Goal: Use online tool/utility: Utilize a website feature to perform a specific function

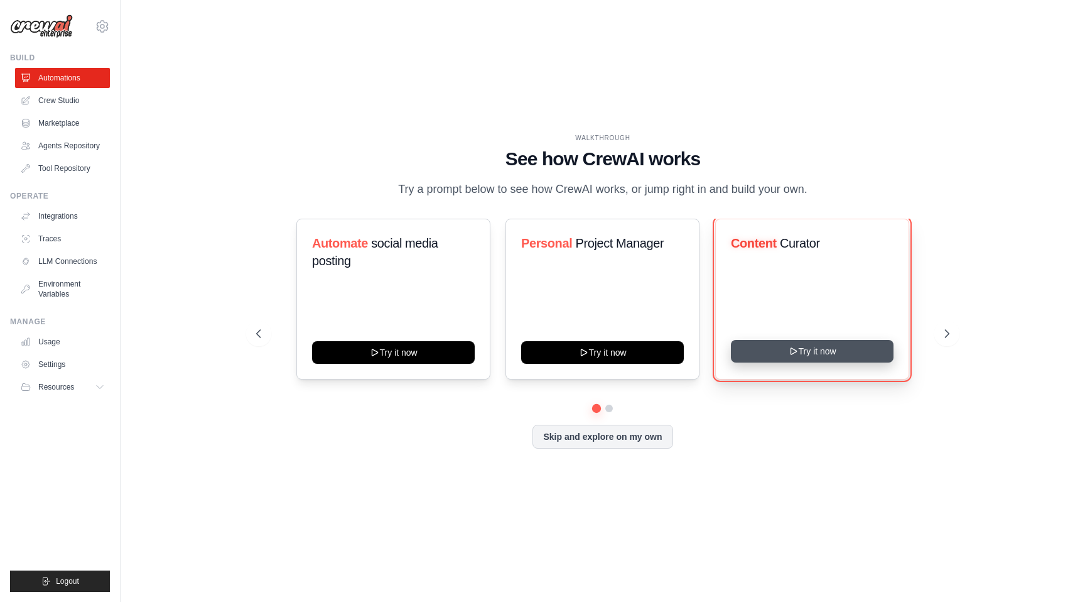
click at [764, 353] on button "Try it now" at bounding box center [812, 351] width 163 height 23
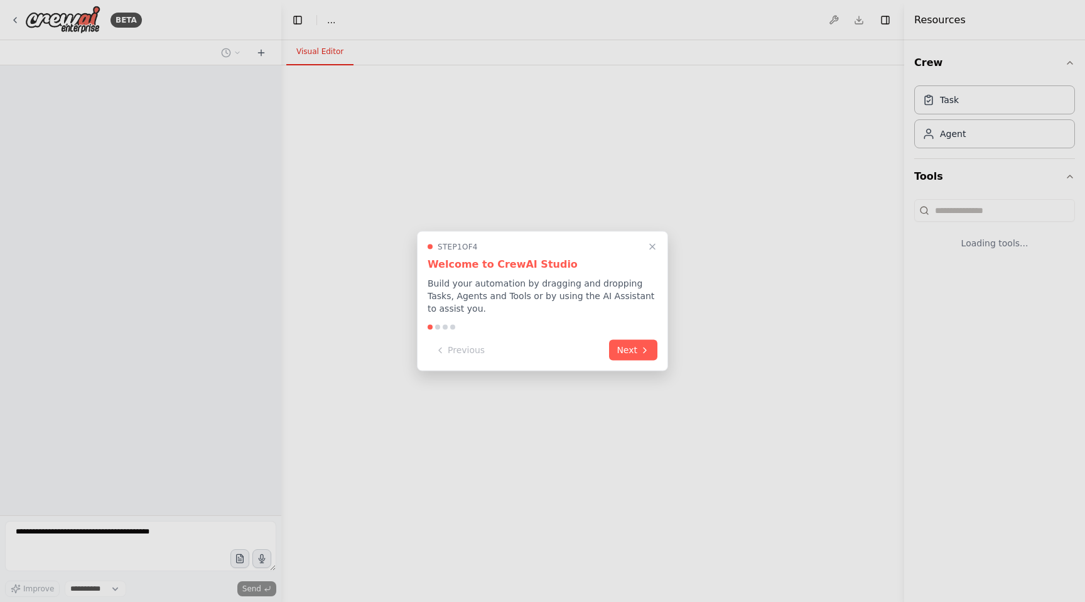
select select "****"
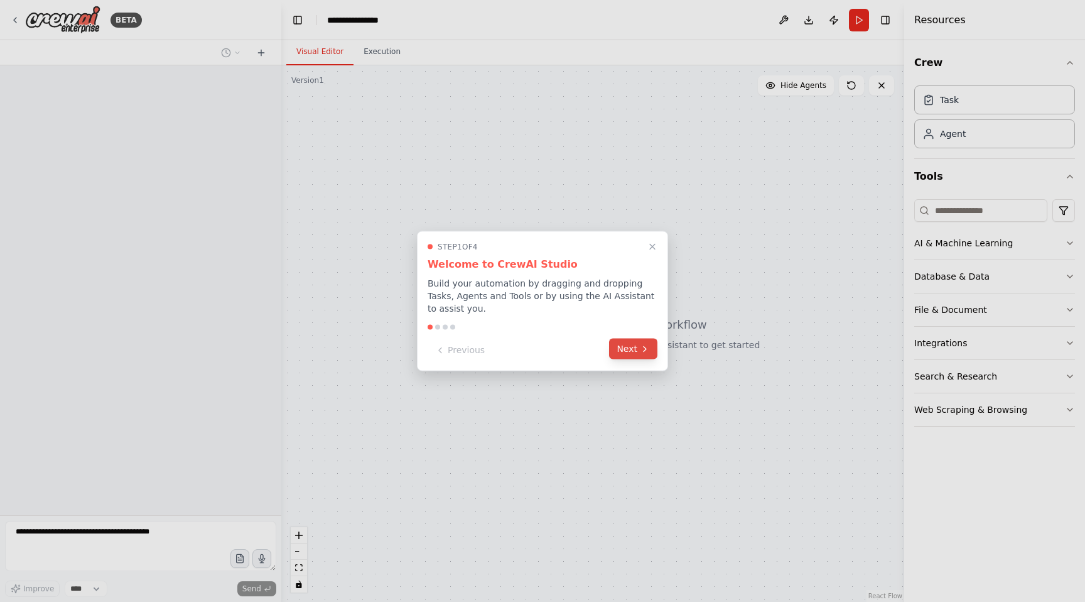
click at [642, 355] on button "Next" at bounding box center [633, 348] width 48 height 21
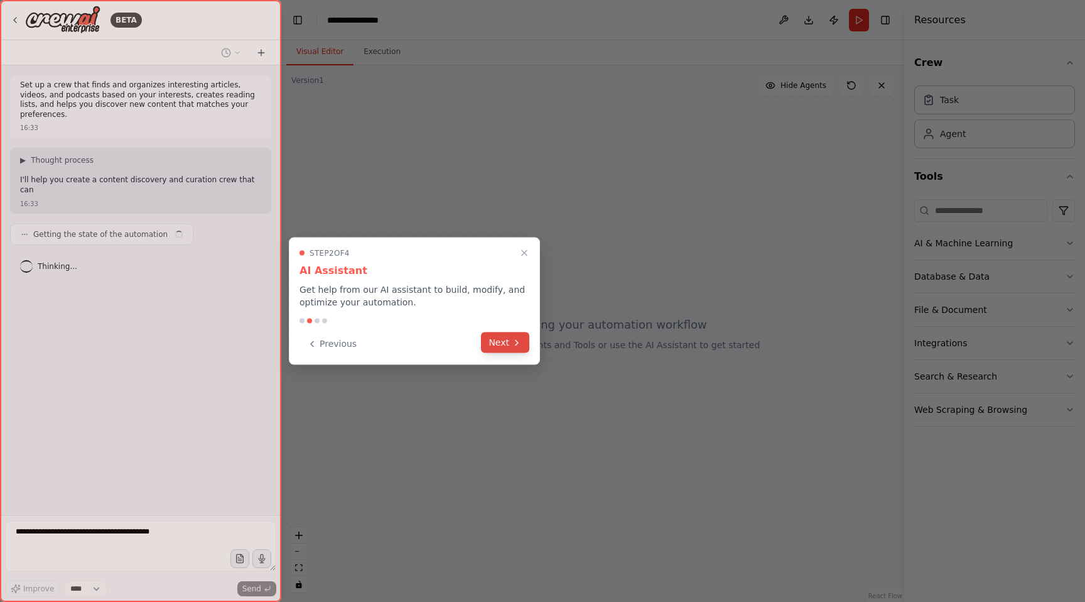
click at [504, 350] on button "Next" at bounding box center [505, 342] width 48 height 21
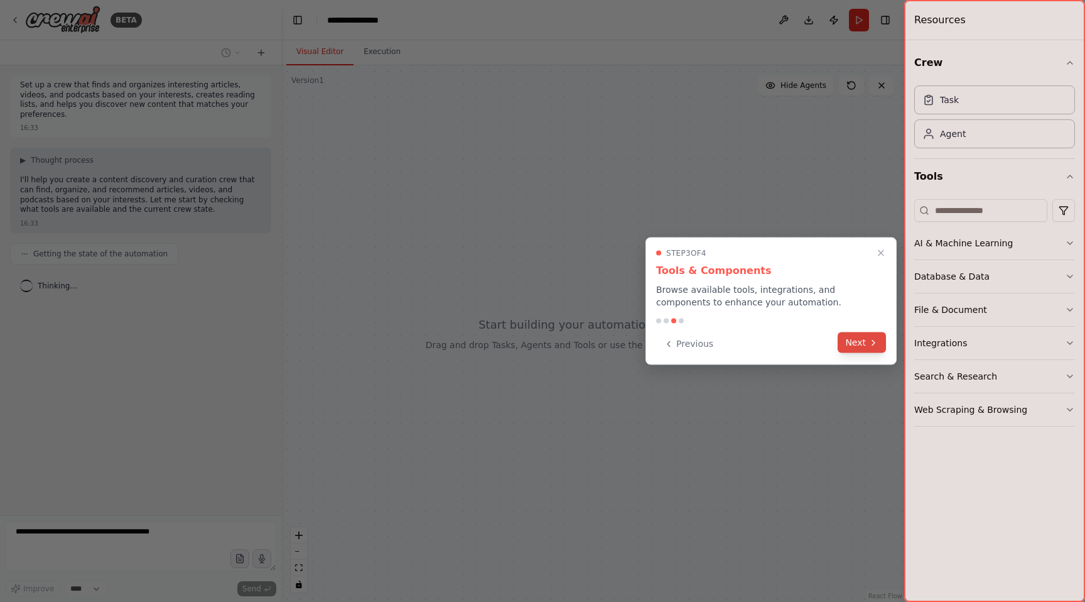
click at [846, 345] on button "Next" at bounding box center [862, 342] width 48 height 21
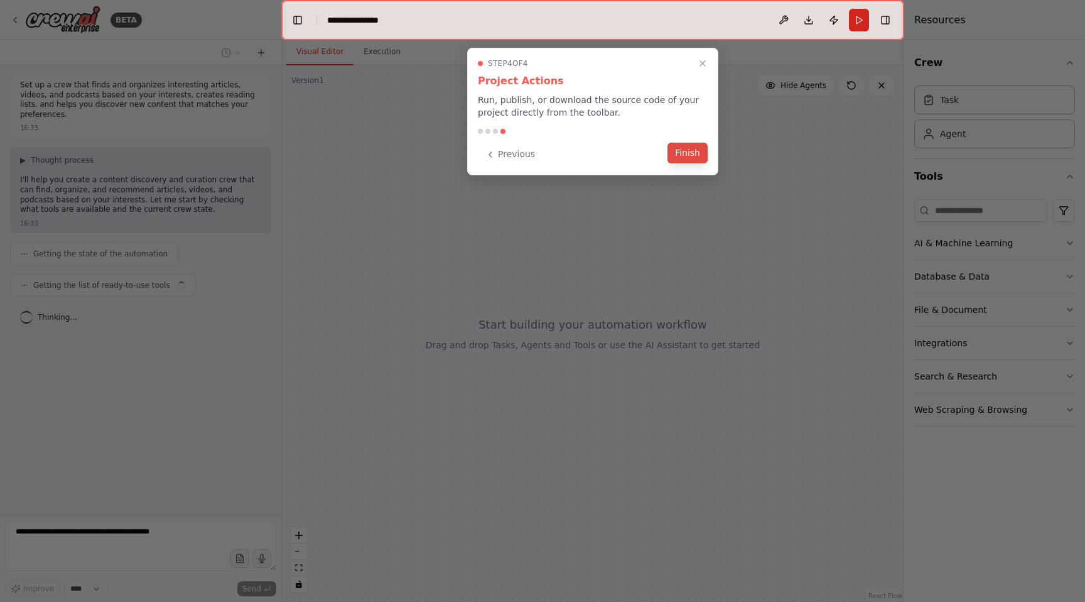
click at [680, 154] on button "Finish" at bounding box center [688, 153] width 40 height 21
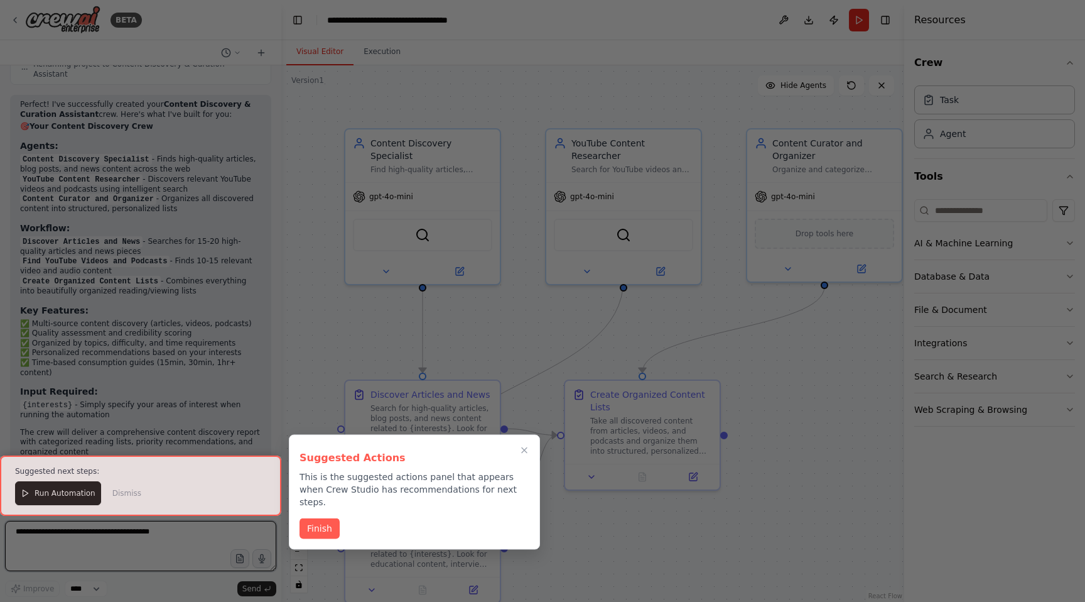
scroll to position [1155, 0]
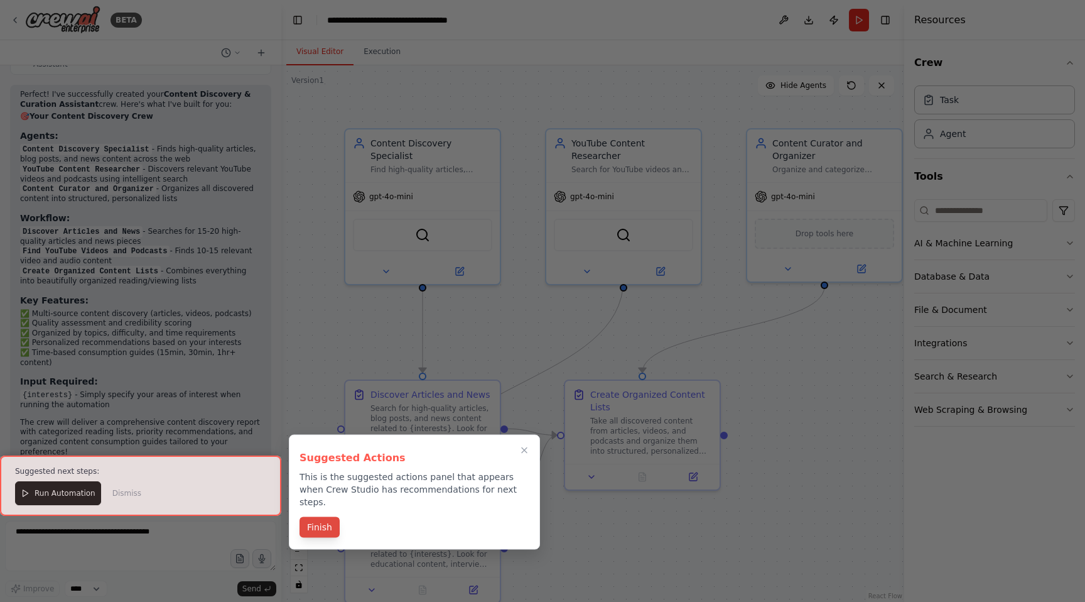
click at [327, 523] on button "Finish" at bounding box center [320, 527] width 40 height 21
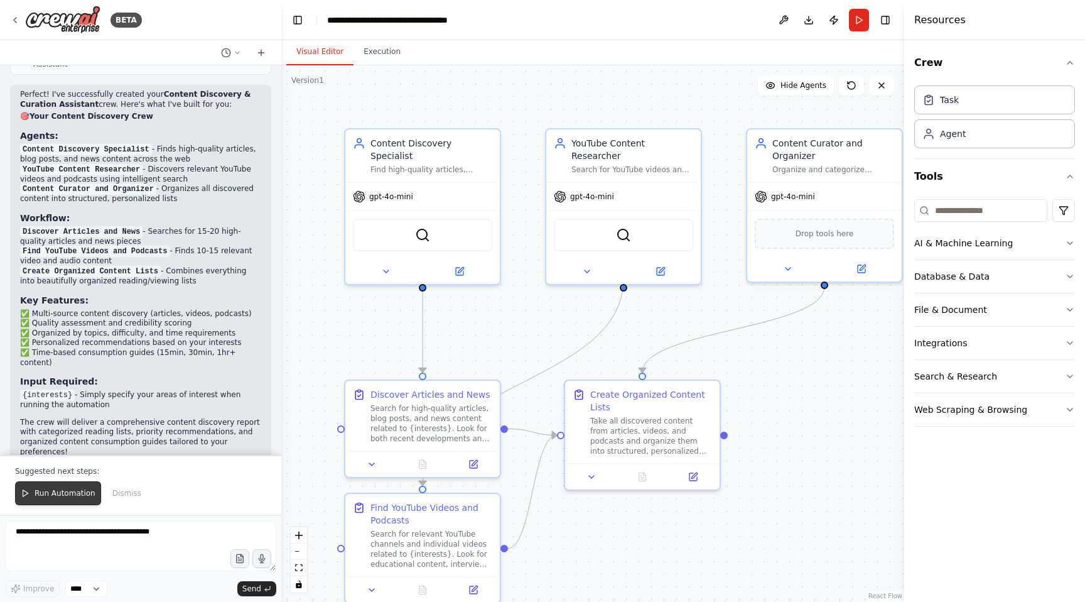
click at [35, 494] on span "Run Automation" at bounding box center [65, 493] width 61 height 10
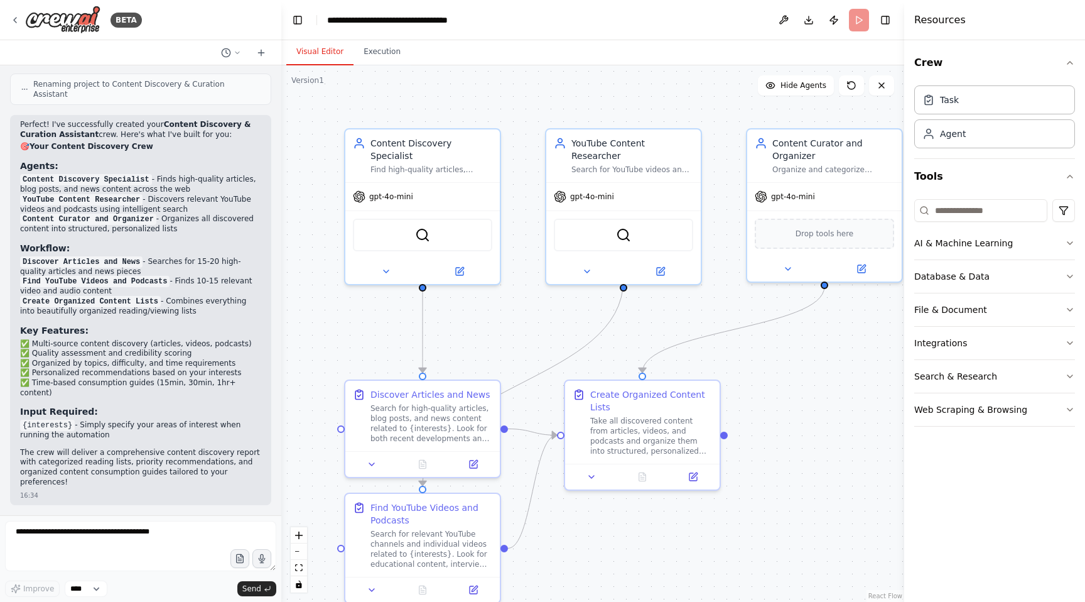
scroll to position [1095, 0]
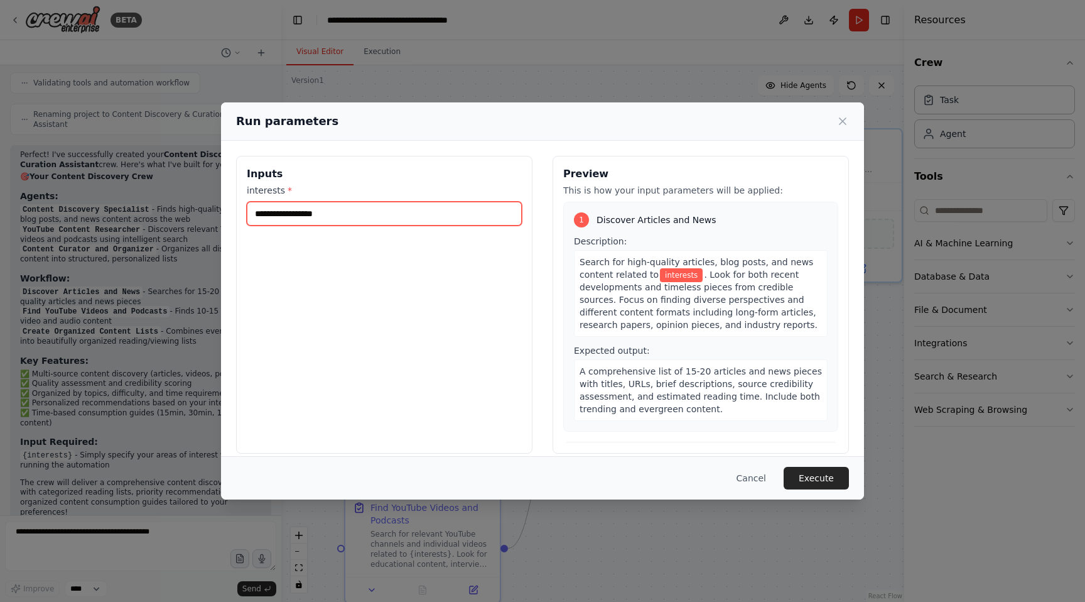
click at [311, 224] on input "interests *" at bounding box center [384, 214] width 275 height 24
type input "*"
type input "**********"
click at [802, 473] on button "Execute" at bounding box center [816, 478] width 65 height 23
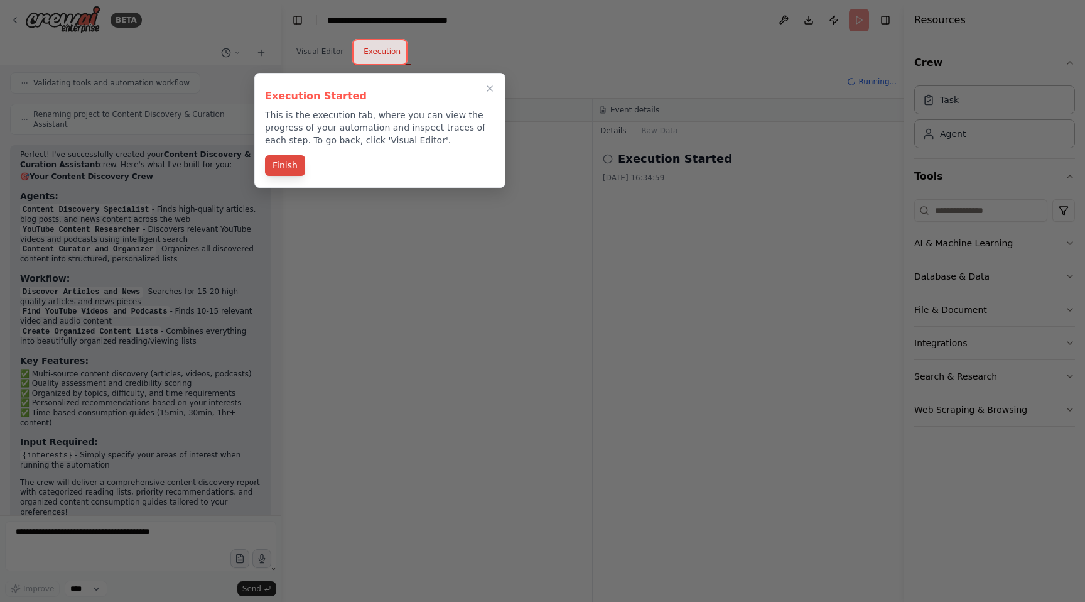
click at [283, 166] on button "Finish" at bounding box center [285, 165] width 40 height 21
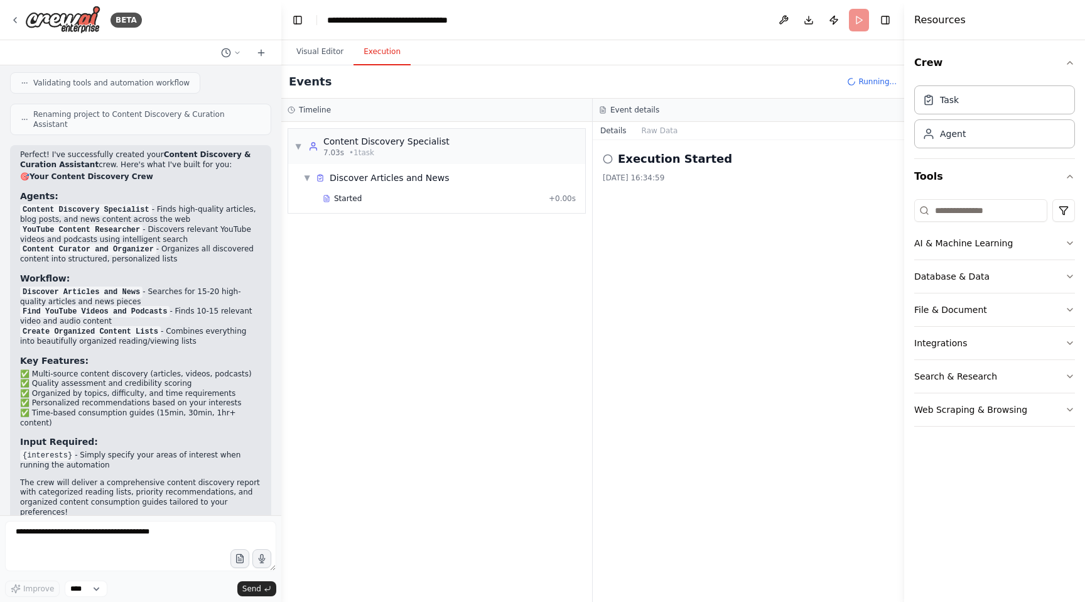
click at [682, 160] on h2 "Execution Started" at bounding box center [675, 159] width 114 height 18
click at [619, 131] on button "Details" at bounding box center [613, 131] width 41 height 18
click at [658, 136] on button "Raw Data" at bounding box center [659, 131] width 51 height 18
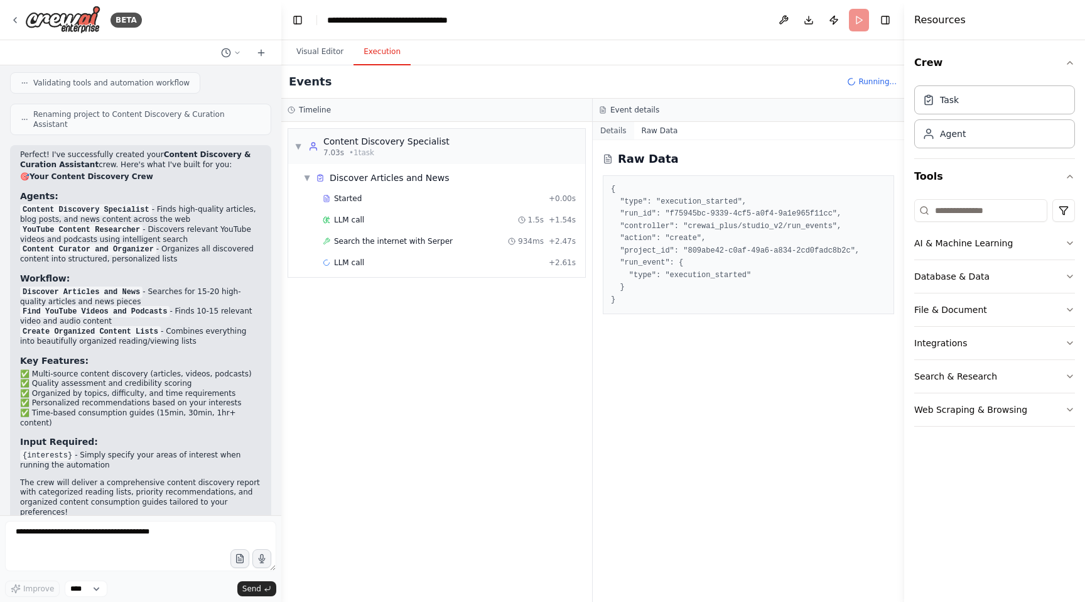
click at [620, 134] on button "Details" at bounding box center [613, 131] width 41 height 18
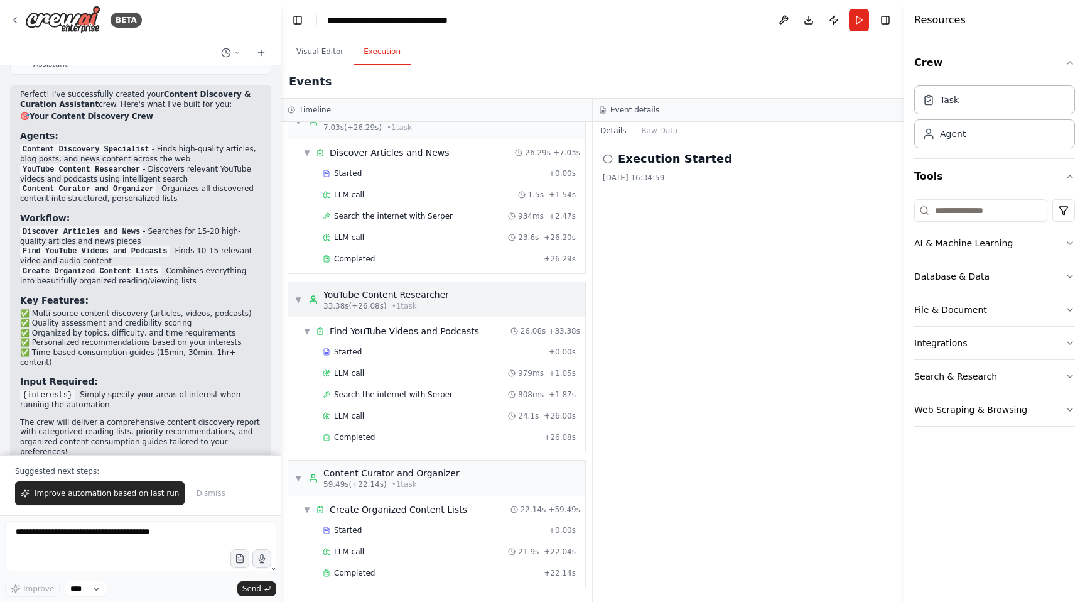
scroll to position [0, 0]
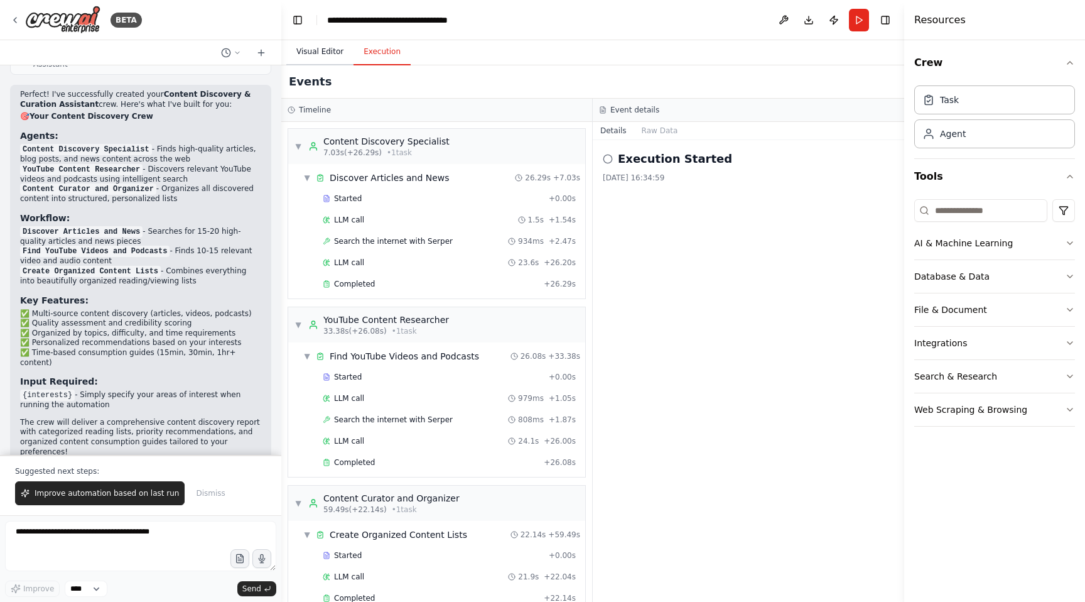
click at [327, 47] on button "Visual Editor" at bounding box center [319, 52] width 67 height 26
click at [372, 48] on button "Execution" at bounding box center [382, 52] width 57 height 26
click at [300, 144] on span "▼" at bounding box center [299, 146] width 8 height 10
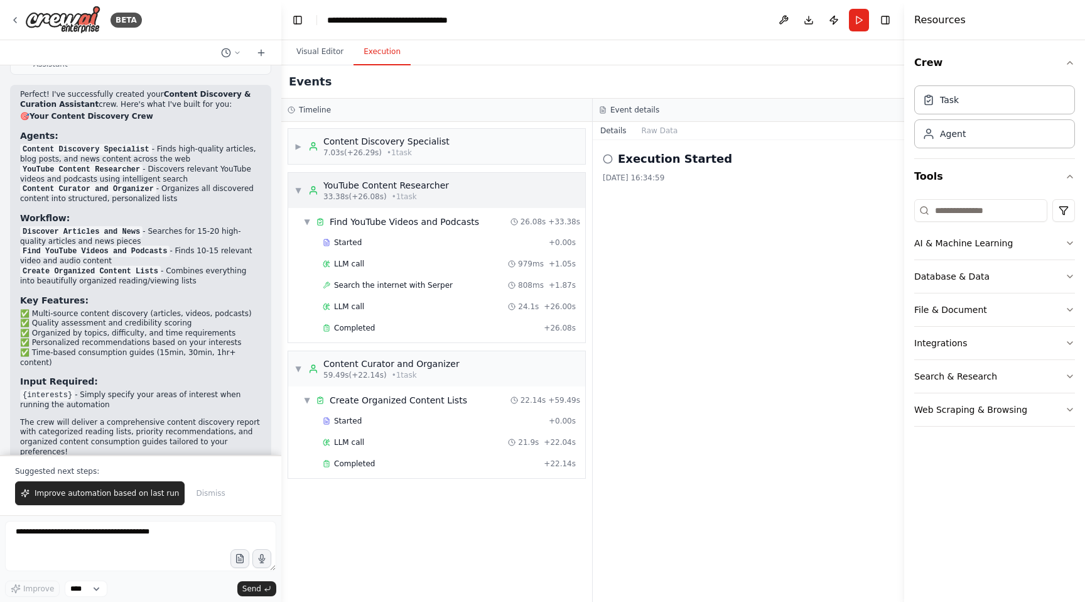
click at [298, 190] on span "▼" at bounding box center [299, 190] width 8 height 10
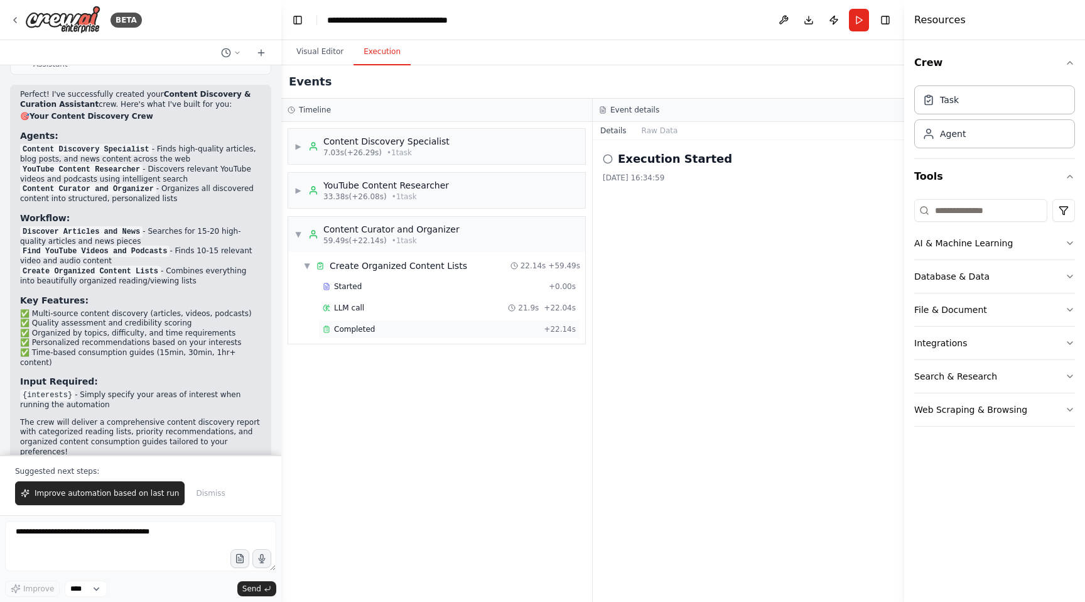
click at [362, 333] on span "Completed" at bounding box center [354, 329] width 41 height 10
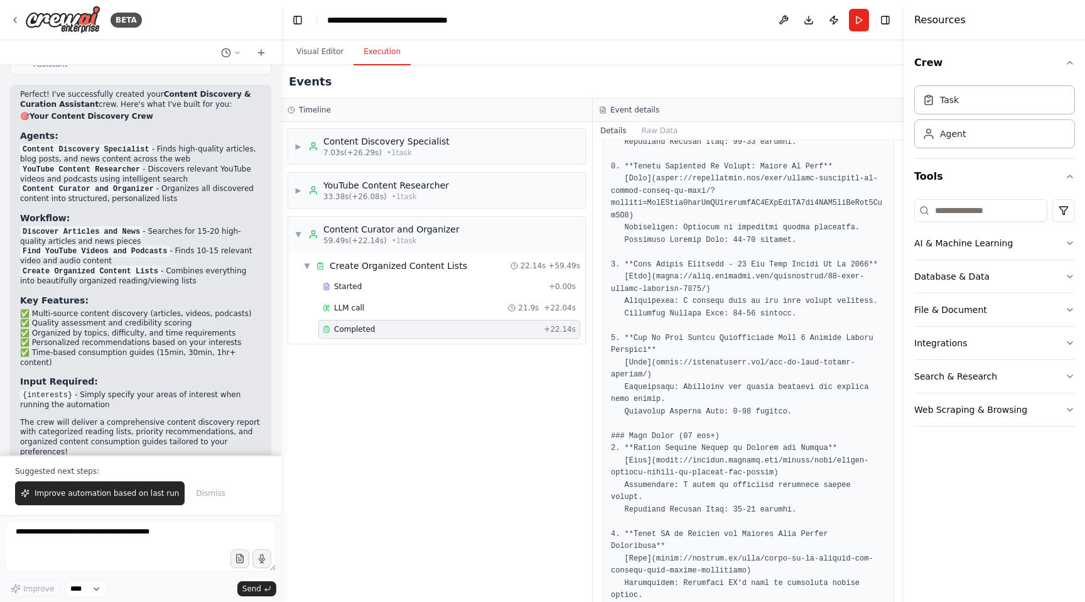
scroll to position [533, 0]
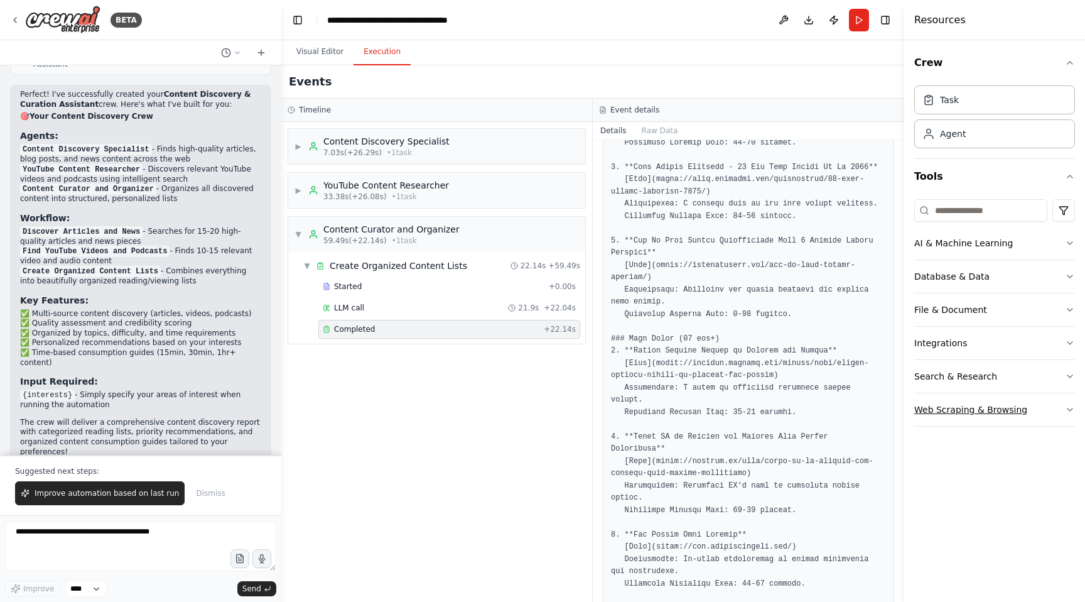
click at [983, 414] on div "Web Scraping & Browsing" at bounding box center [970, 409] width 113 height 13
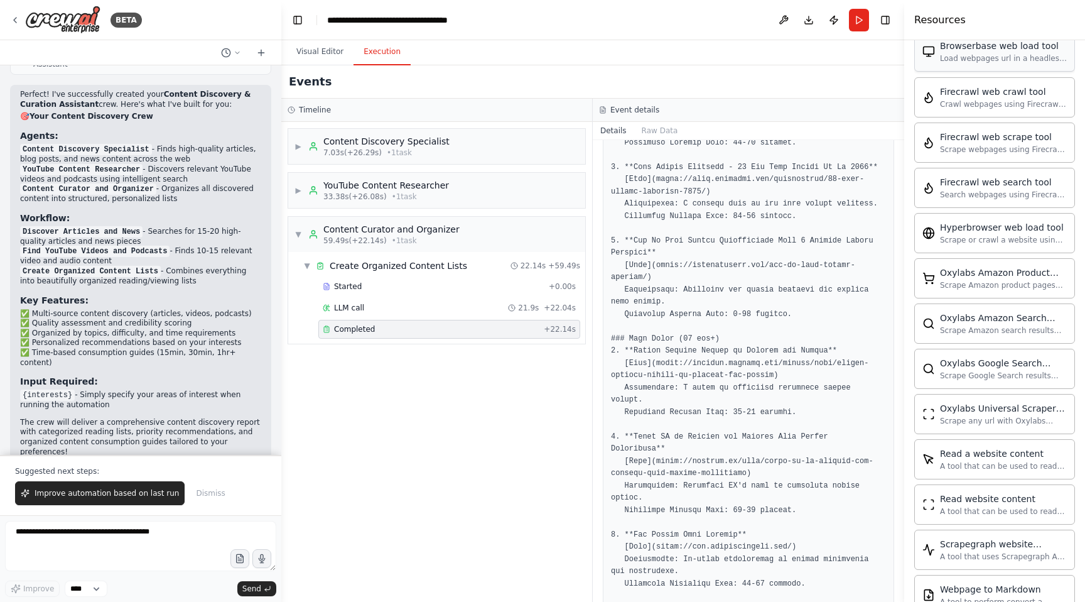
scroll to position [533, 0]
click at [299, 232] on span "▼" at bounding box center [299, 234] width 8 height 10
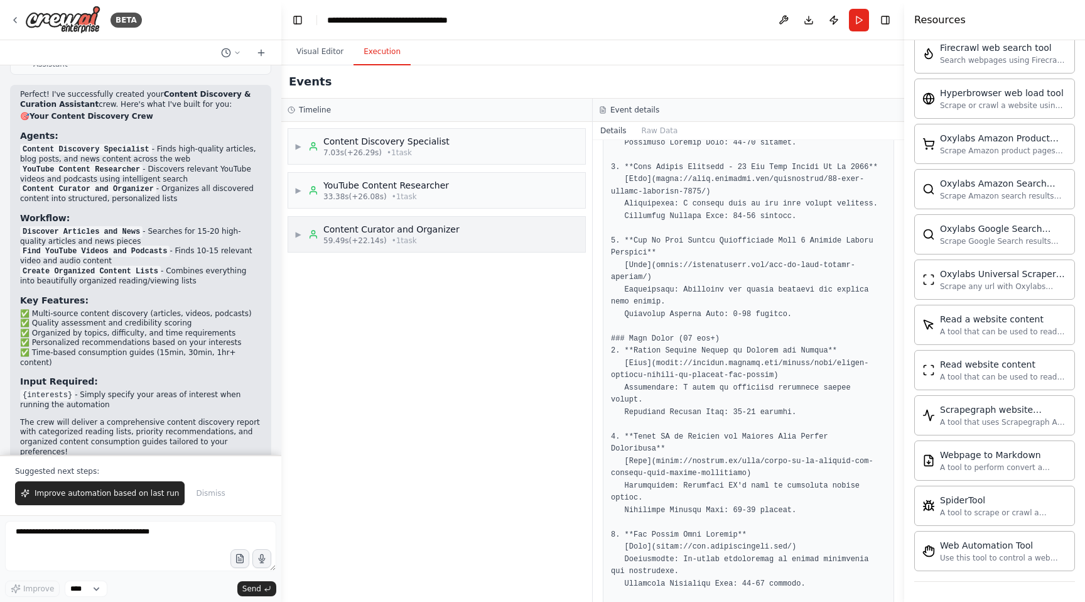
click at [299, 232] on span "▶" at bounding box center [299, 234] width 8 height 10
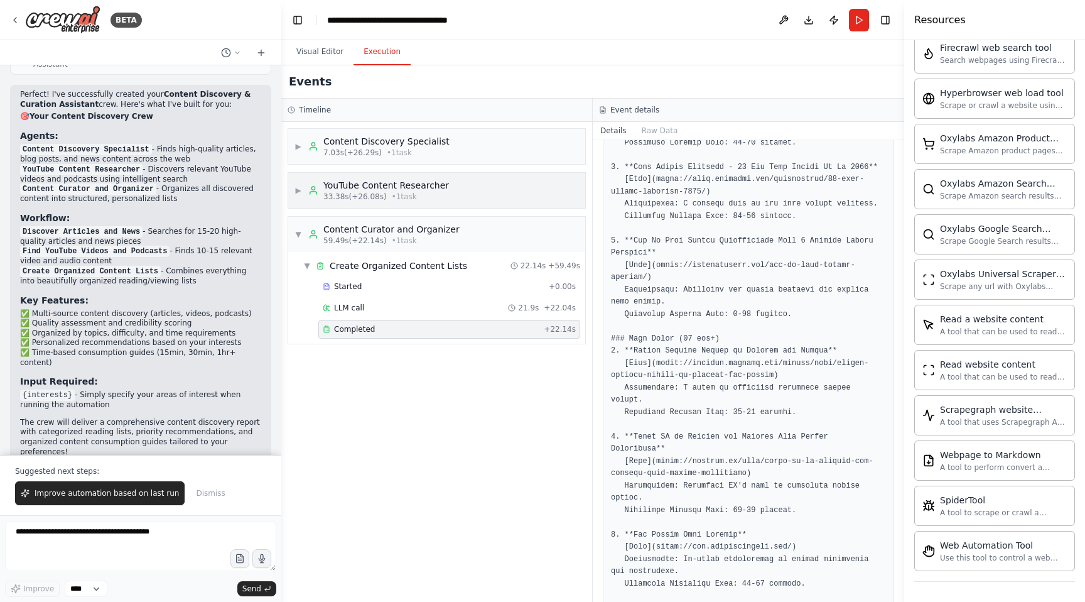
click at [300, 189] on span "▶" at bounding box center [299, 190] width 8 height 10
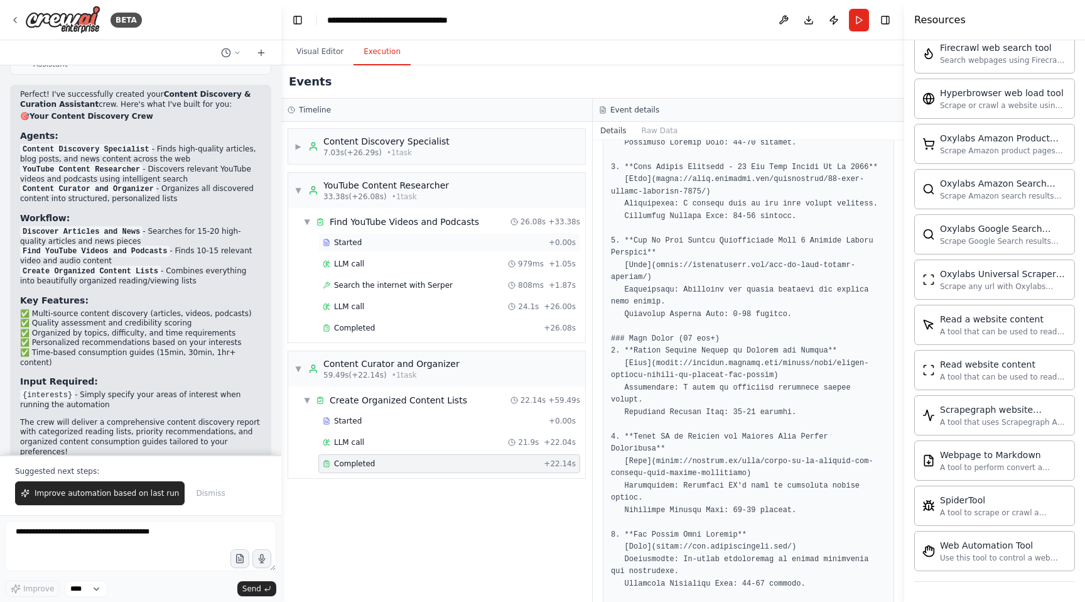
click at [363, 240] on div "Started" at bounding box center [433, 242] width 221 height 10
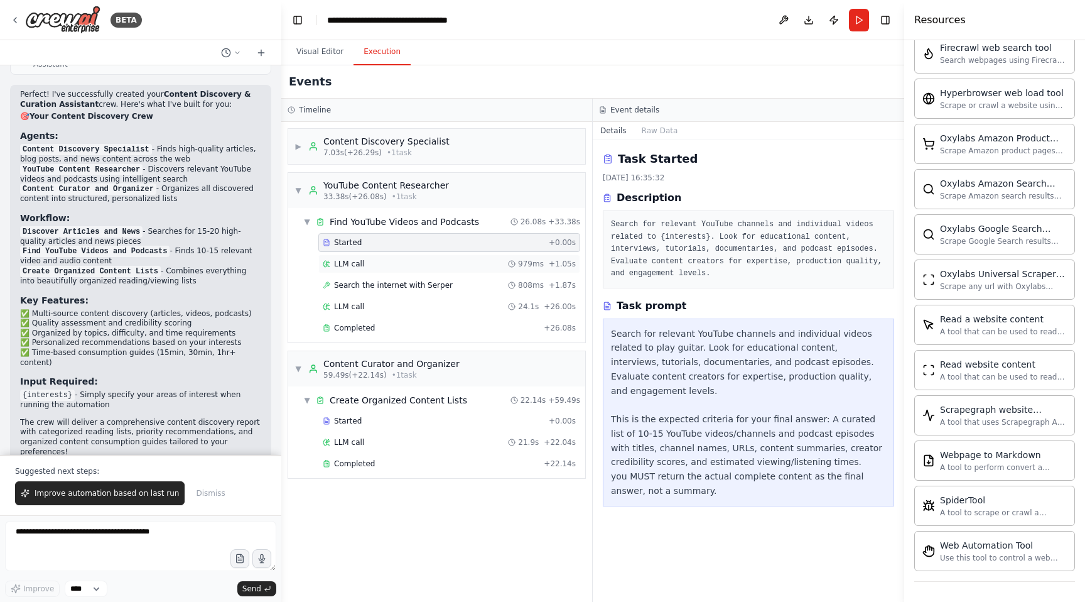
click at [368, 266] on div "LLM call 979ms + 1.05s" at bounding box center [449, 264] width 253 height 10
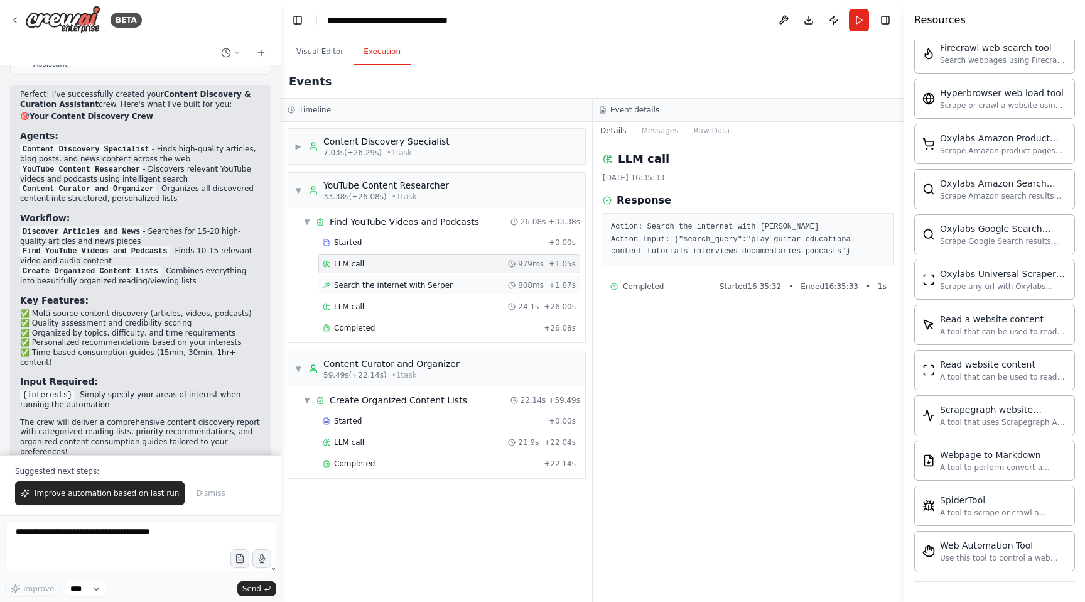
click at [371, 279] on div "Search the internet with Serper 808ms + 1.87s" at bounding box center [449, 285] width 262 height 19
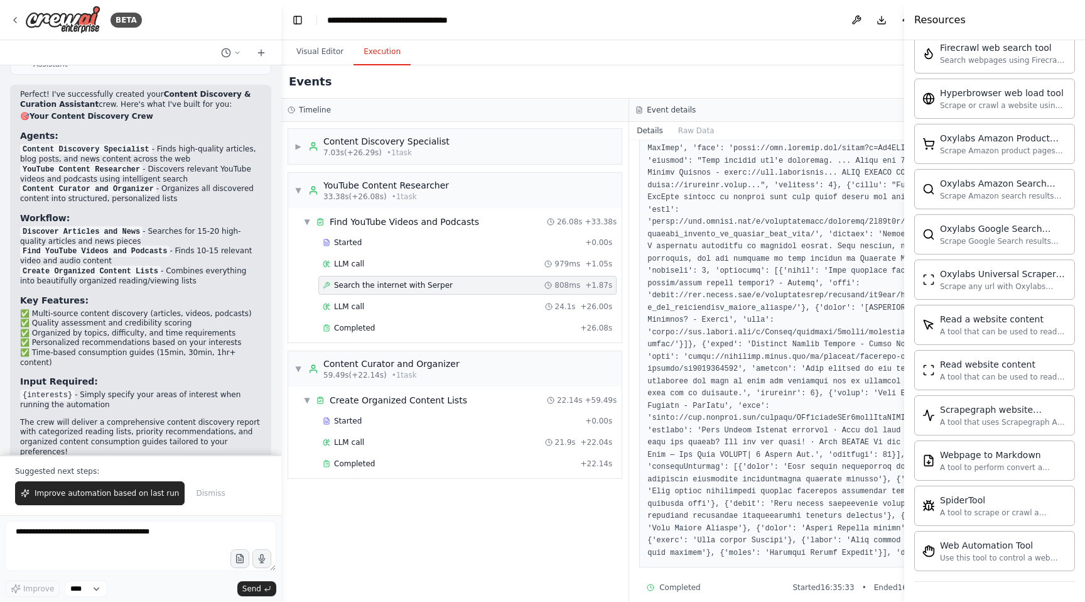
scroll to position [591, 0]
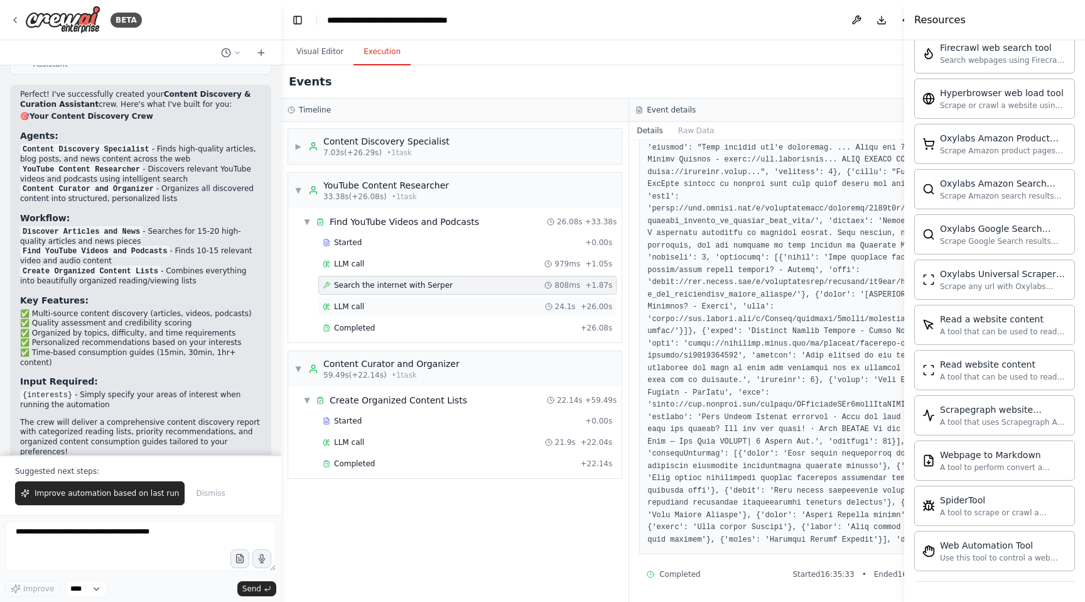
click at [409, 306] on div "LLM call 24.1s + 26.00s" at bounding box center [468, 306] width 290 height 10
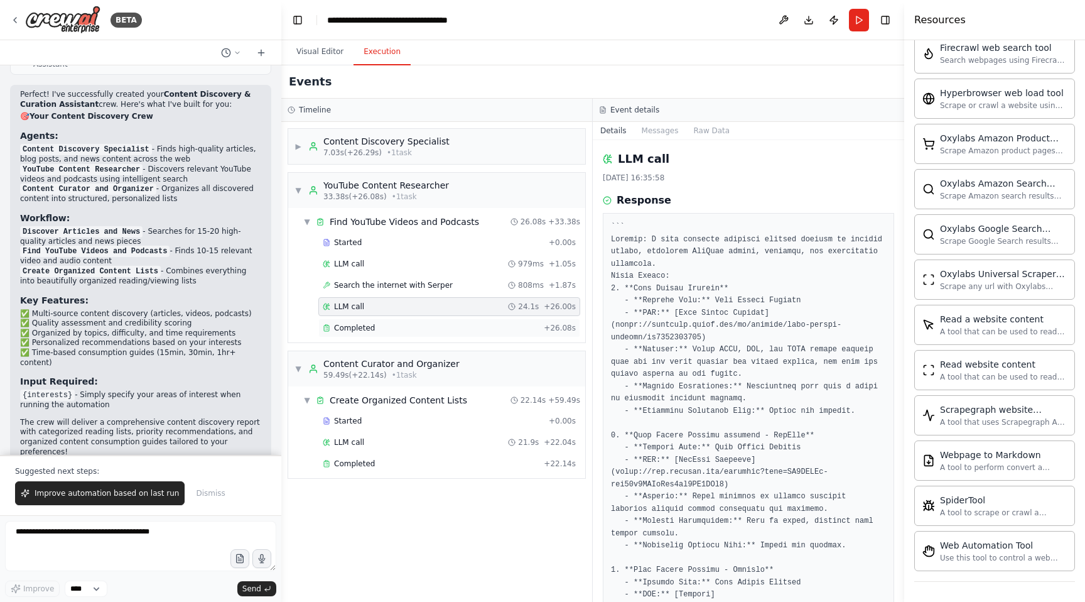
click at [409, 331] on div "Completed" at bounding box center [431, 328] width 216 height 10
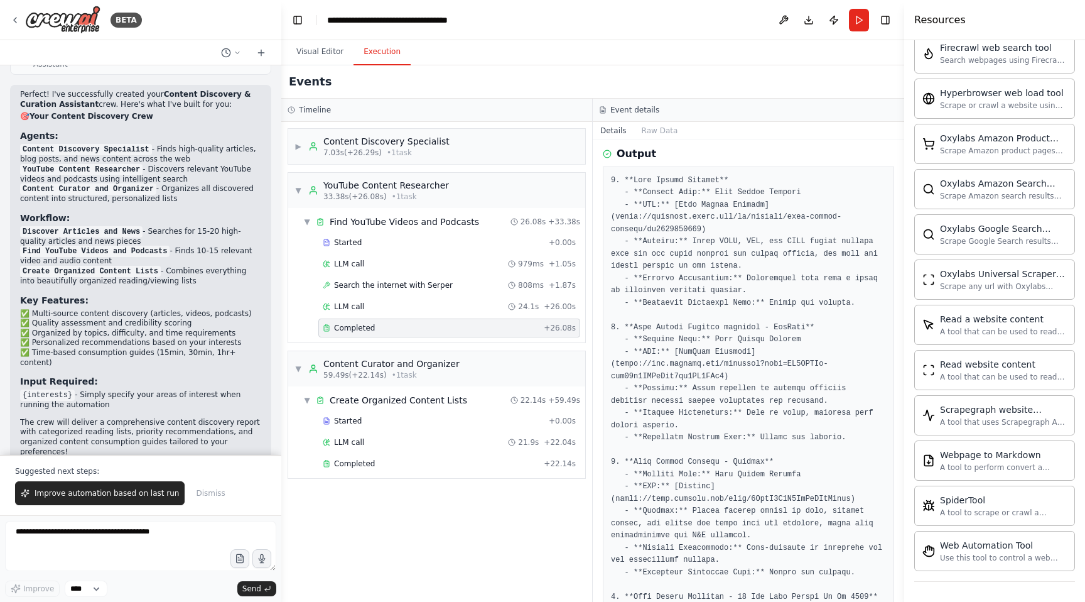
scroll to position [0, 0]
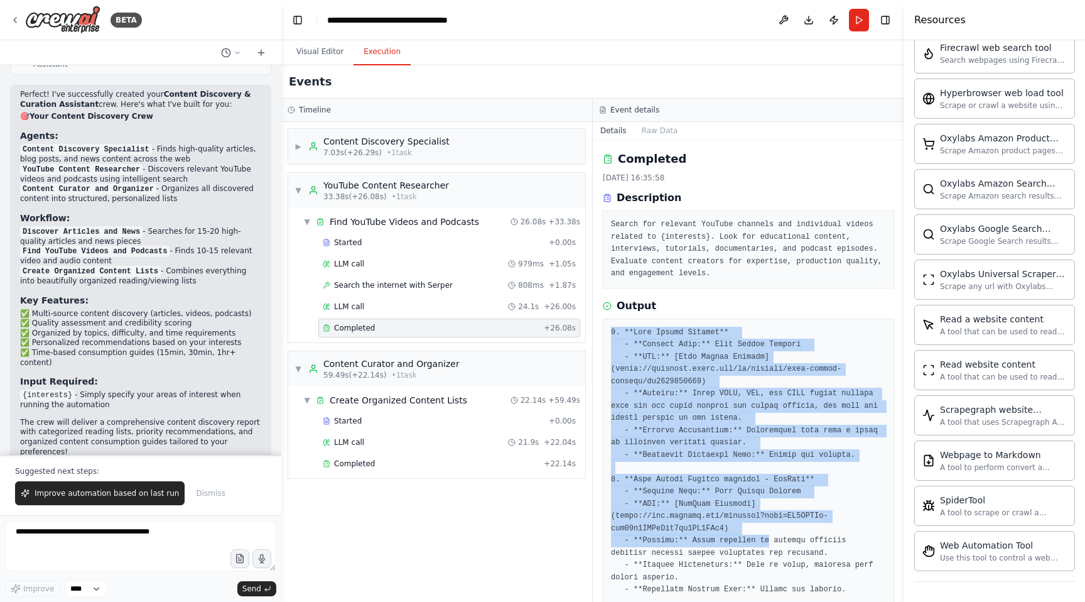
drag, startPoint x: 609, startPoint y: 330, endPoint x: 771, endPoint y: 543, distance: 267.0
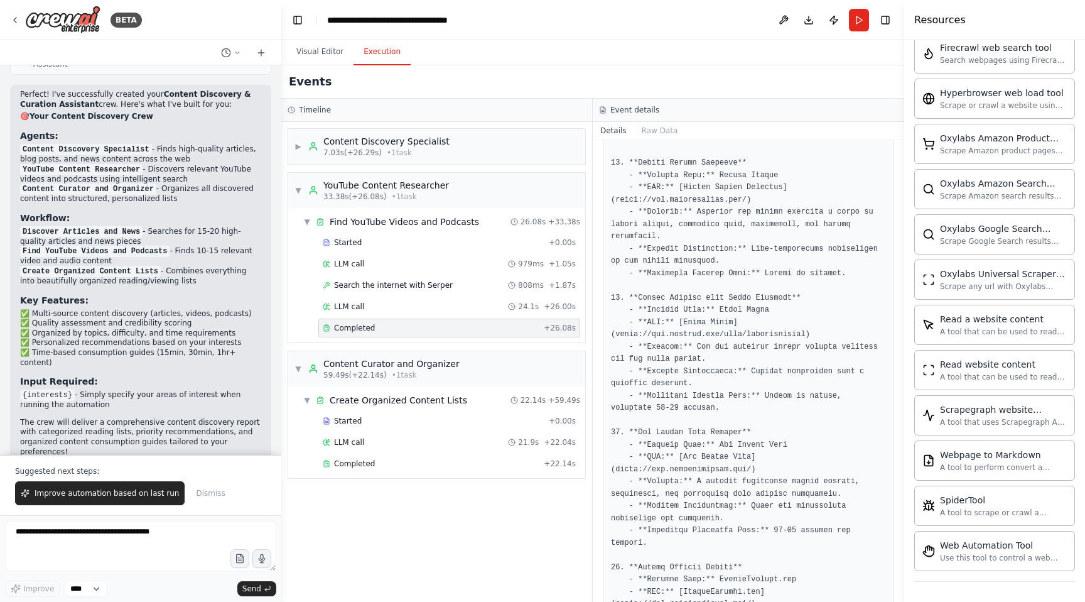
scroll to position [1736, 0]
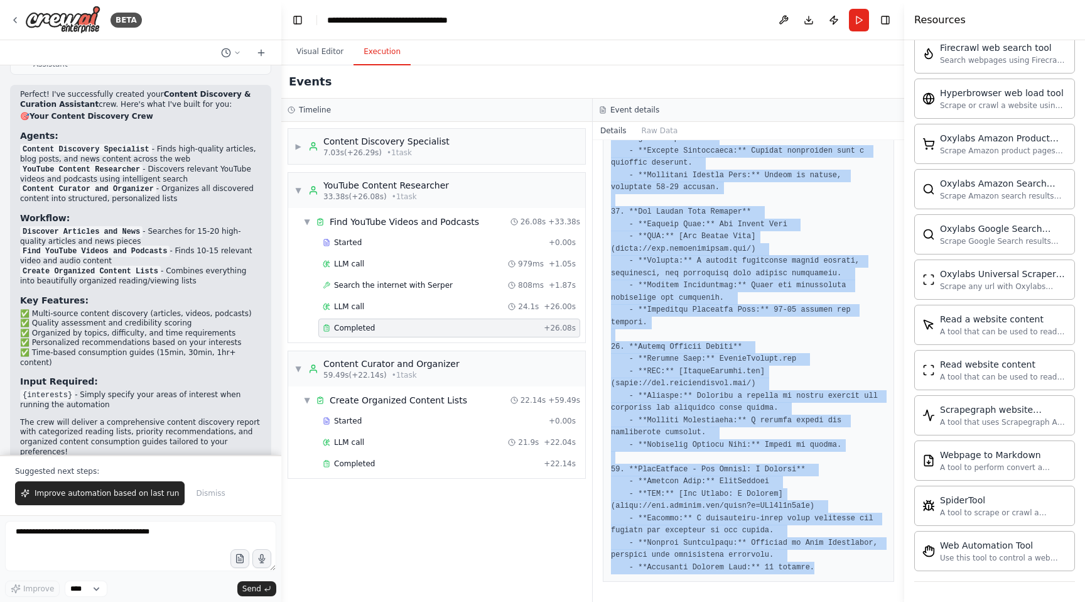
copy pre "1. **Play Guitar Podcast** - **Channel Name:** Play Guitar Podcast - **URL:** […"
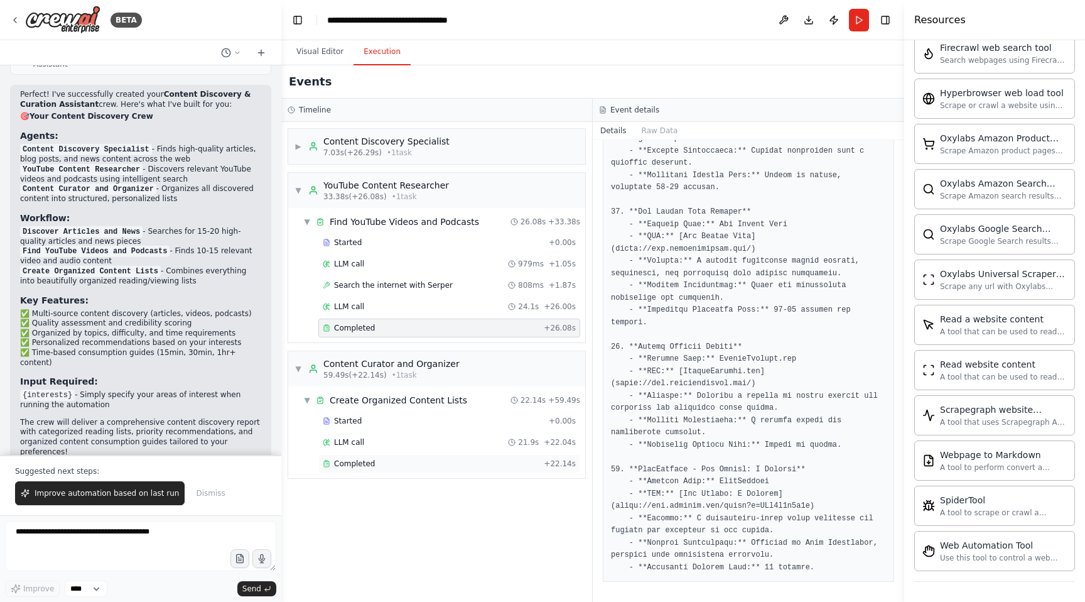
click at [400, 463] on div "Completed" at bounding box center [431, 463] width 216 height 10
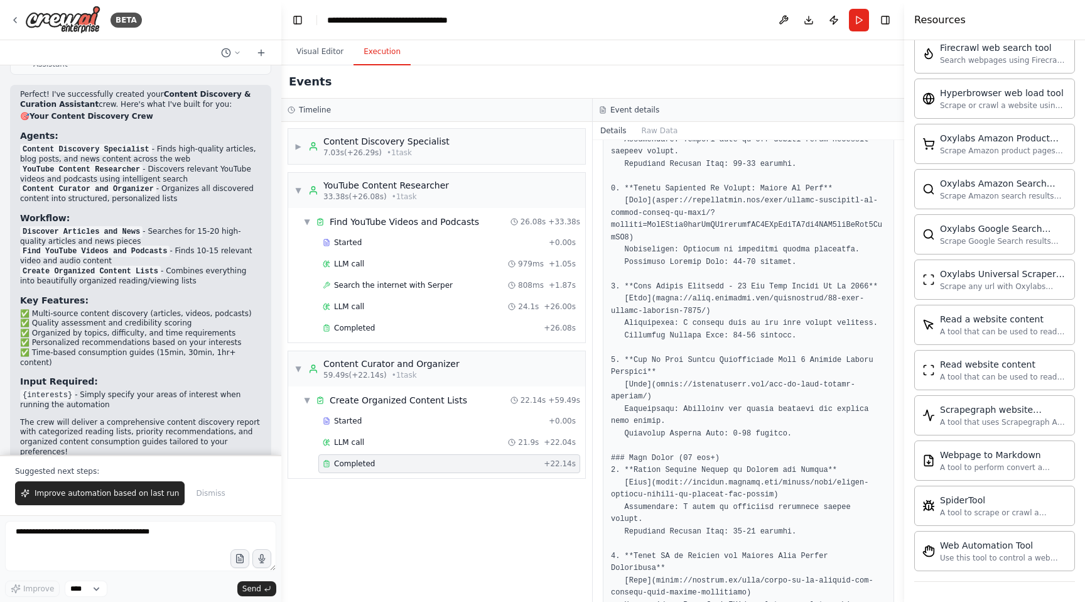
scroll to position [0, 0]
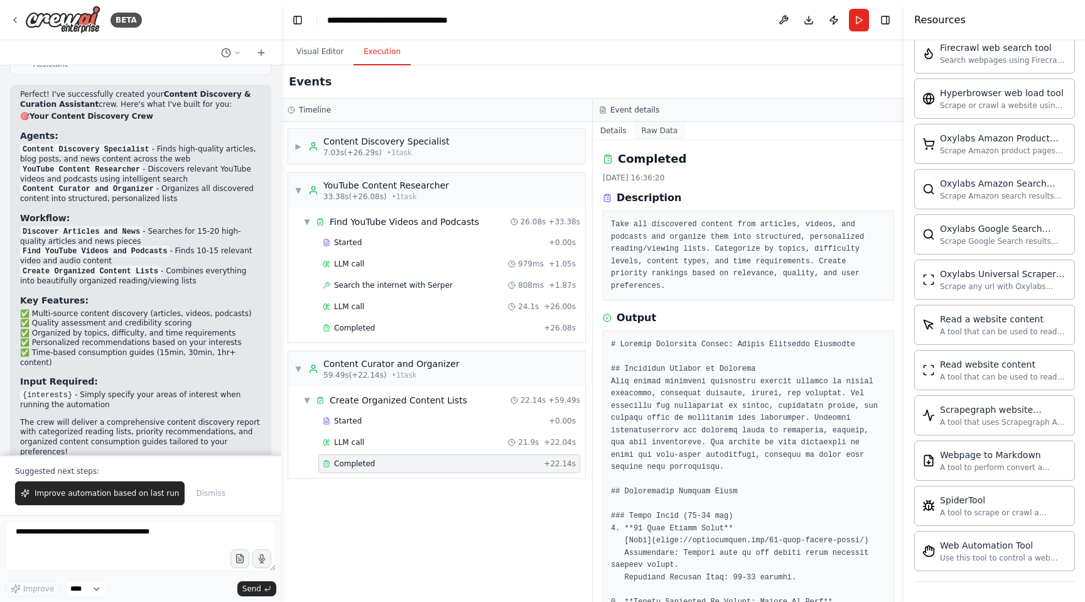
click at [661, 136] on button "Raw Data" at bounding box center [659, 131] width 51 height 18
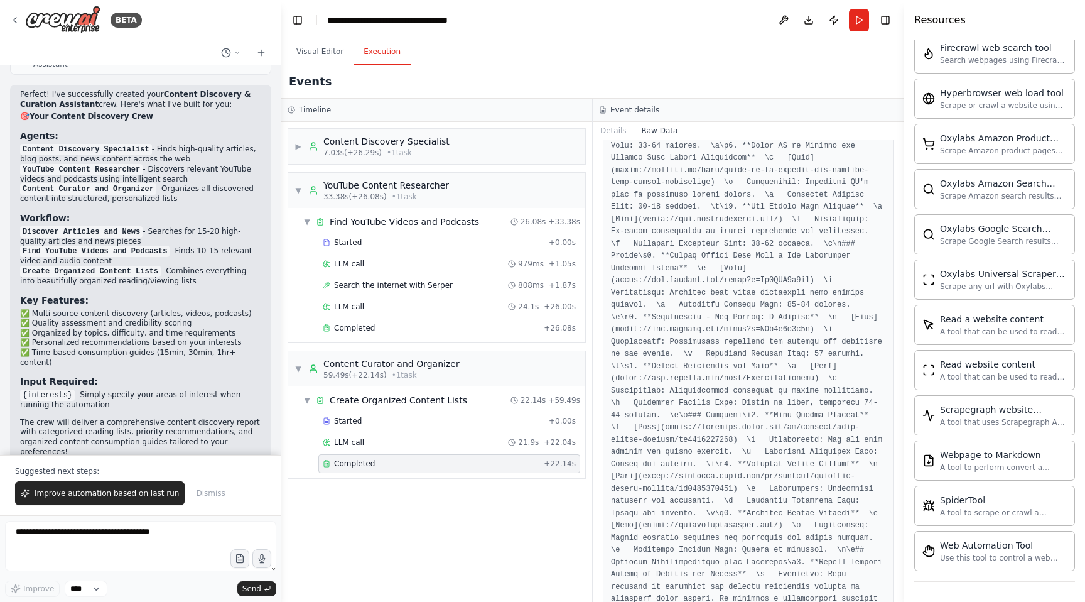
scroll to position [2219, 0]
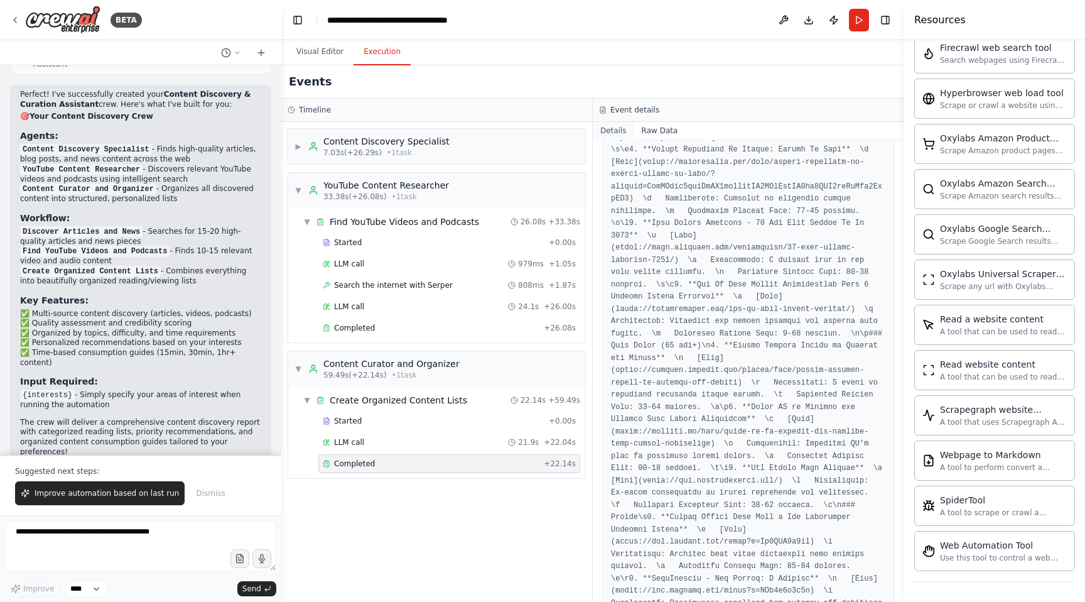
click at [620, 128] on button "Details" at bounding box center [613, 131] width 41 height 18
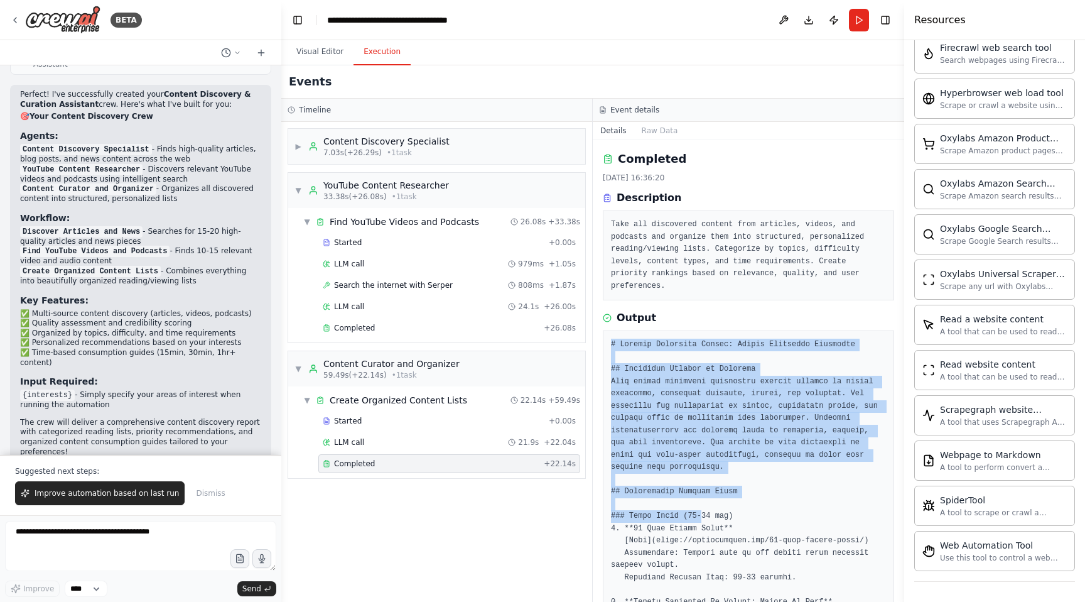
drag, startPoint x: 611, startPoint y: 342, endPoint x: 702, endPoint y: 519, distance: 199.1
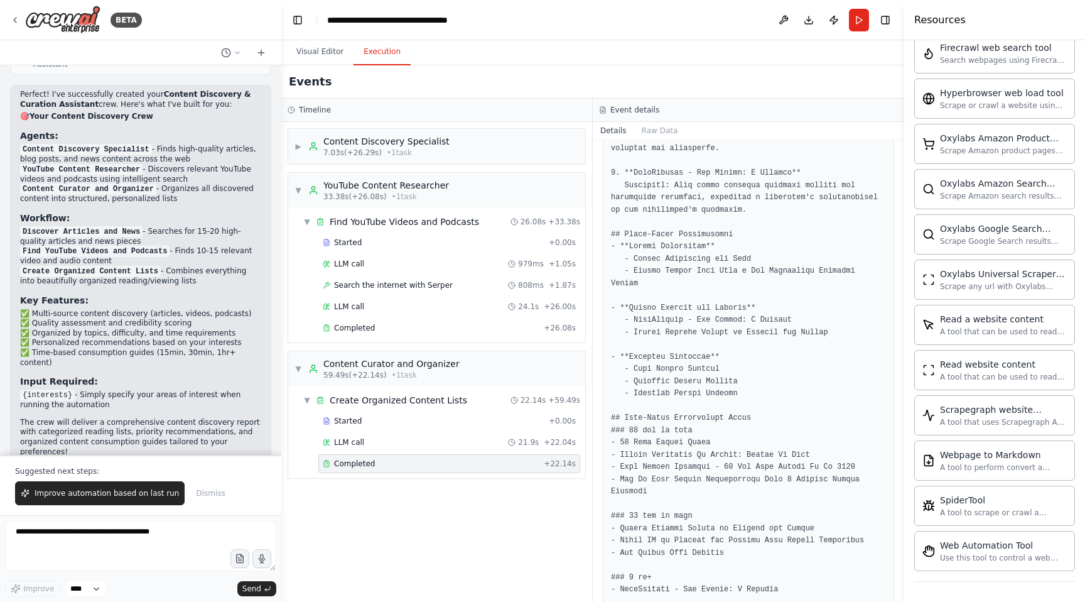
scroll to position [1700, 0]
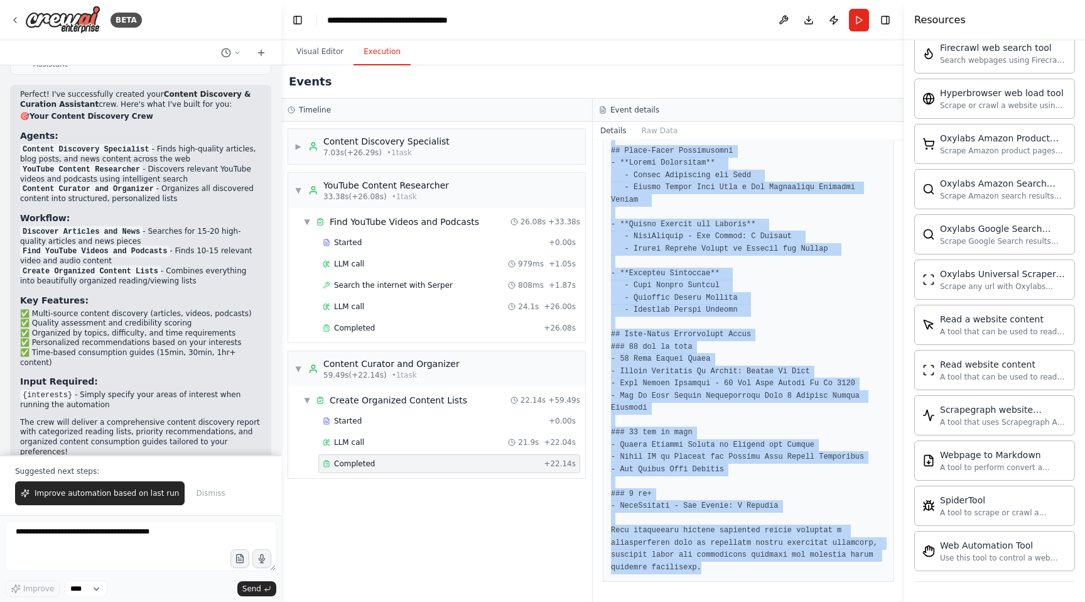
copy pre "# Content Discovery Report: Guitar Education Resources ## Executive Summary of …"
click at [885, 23] on button "Toggle Right Sidebar" at bounding box center [886, 20] width 18 height 18
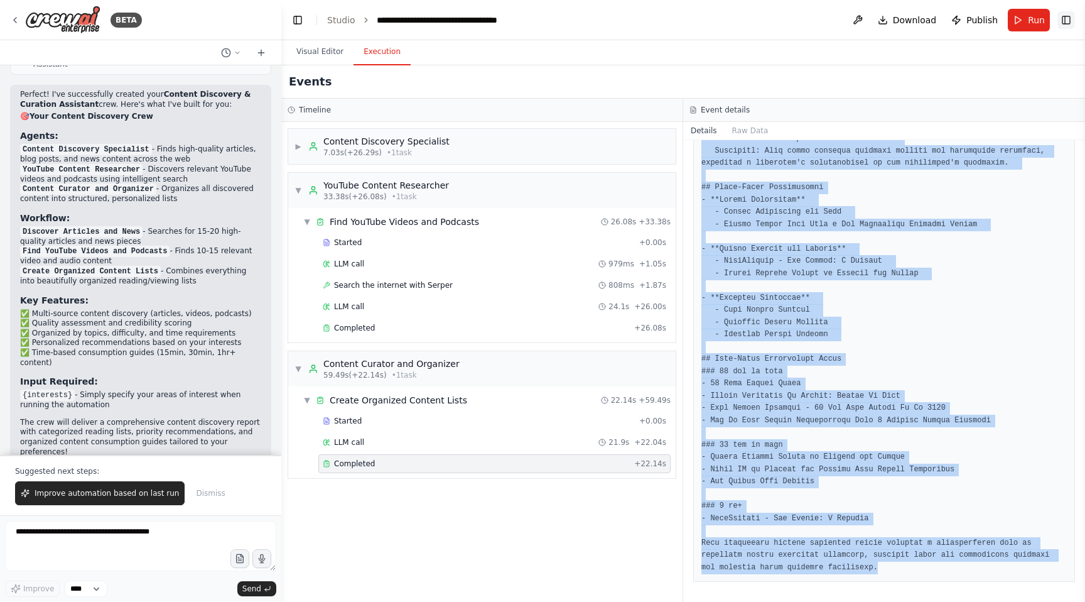
scroll to position [1357, 0]
click at [1064, 23] on button "Toggle Right Sidebar" at bounding box center [1067, 20] width 18 height 18
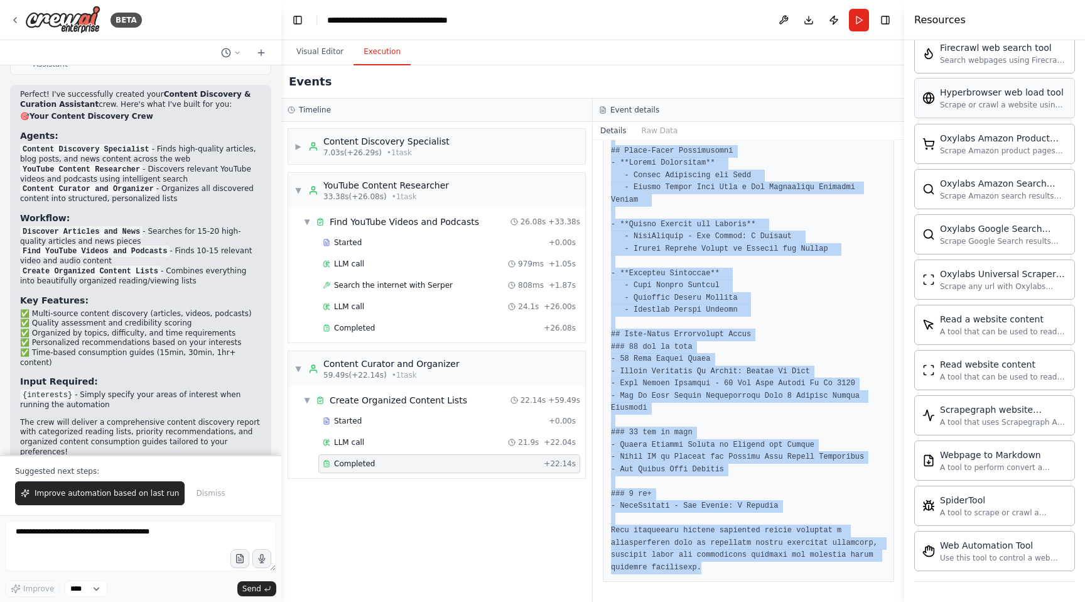
click at [1004, 99] on div "Hyperbrowser web load tool Scrape or crawl a website using Hyperbrowser and ret…" at bounding box center [1003, 98] width 127 height 24
click at [1001, 102] on div "Scrape or crawl a website using Hyperbrowser and return the contents in properl…" at bounding box center [1003, 105] width 127 height 10
click at [978, 141] on div "Oxylabs Amazon Product Scraper tool" at bounding box center [1003, 137] width 127 height 13
click at [935, 281] on div "Oxylabs Universal Scraper tool Scrape any url with Oxylabs Universal Scraper" at bounding box center [995, 279] width 144 height 24
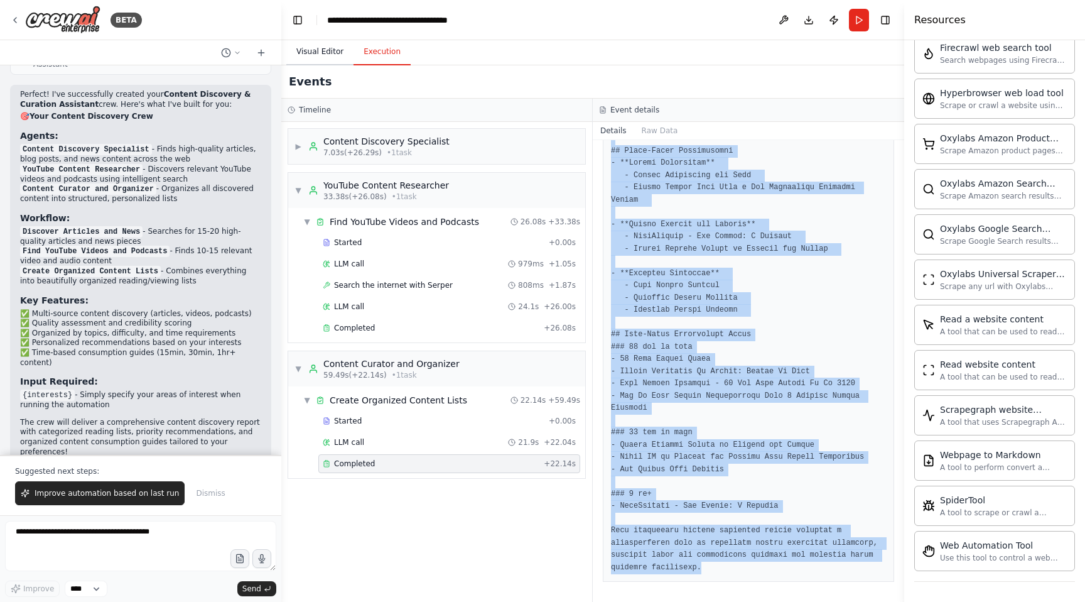
click at [296, 52] on button "Visual Editor" at bounding box center [319, 52] width 67 height 26
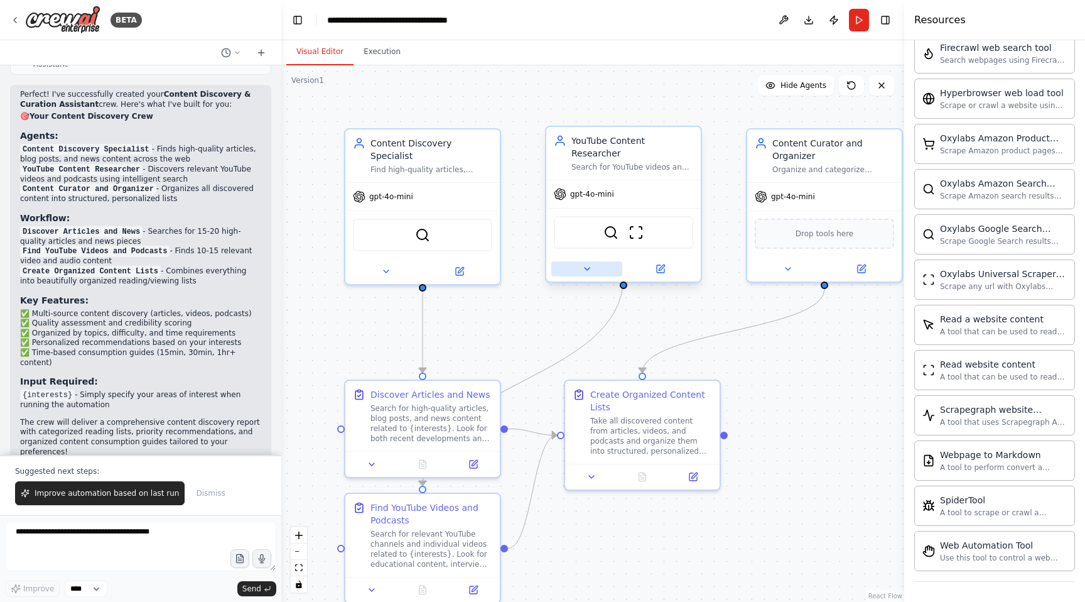
click at [588, 264] on icon at bounding box center [587, 269] width 10 height 10
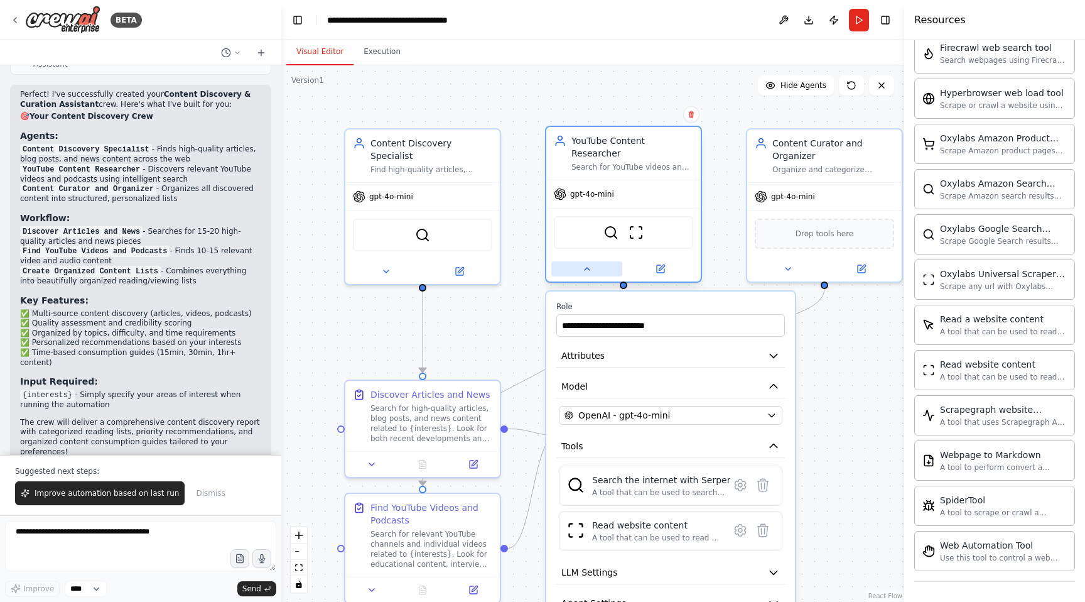
click at [588, 264] on icon at bounding box center [587, 269] width 10 height 10
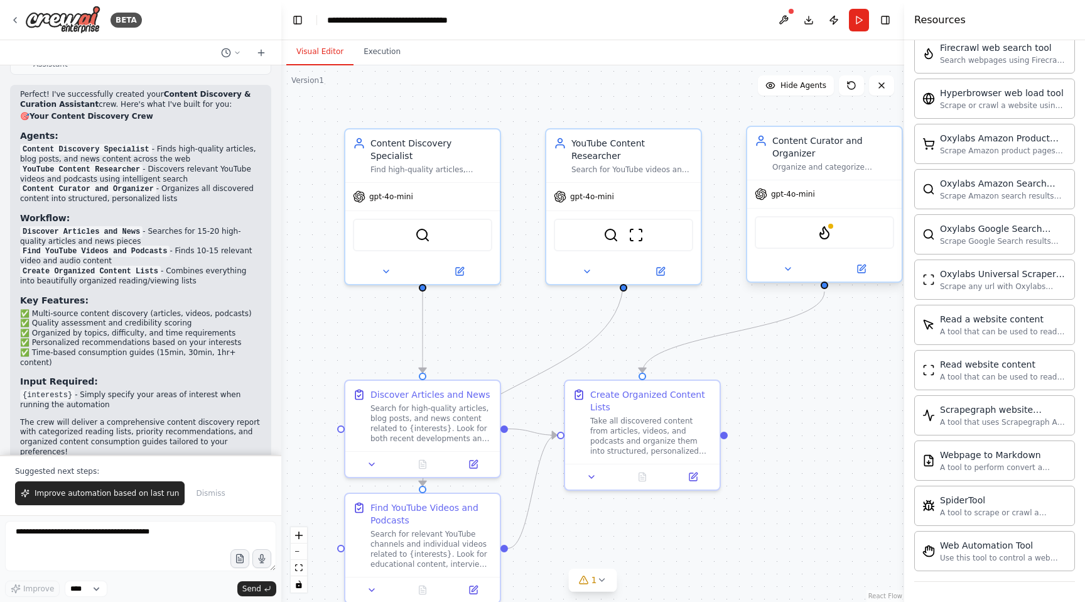
click at [826, 241] on div "FirecrawlSearchTool" at bounding box center [824, 232] width 139 height 33
click at [789, 268] on icon at bounding box center [788, 269] width 5 height 3
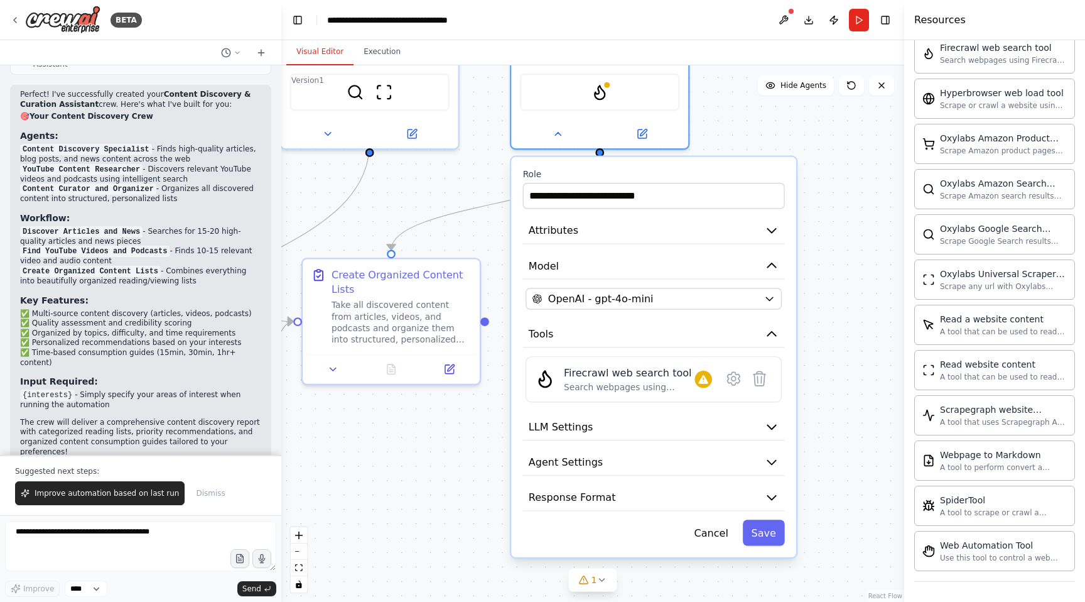
drag, startPoint x: 701, startPoint y: 322, endPoint x: 474, endPoint y: 193, distance: 261.8
click at [474, 193] on div ".deletable-edge-delete-btn { width: 20px; height: 20px; border: 0px solid #ffff…" at bounding box center [592, 333] width 623 height 536
click at [629, 376] on div "Firecrawl web search tool" at bounding box center [629, 372] width 131 height 14
click at [764, 382] on icon at bounding box center [760, 378] width 12 height 14
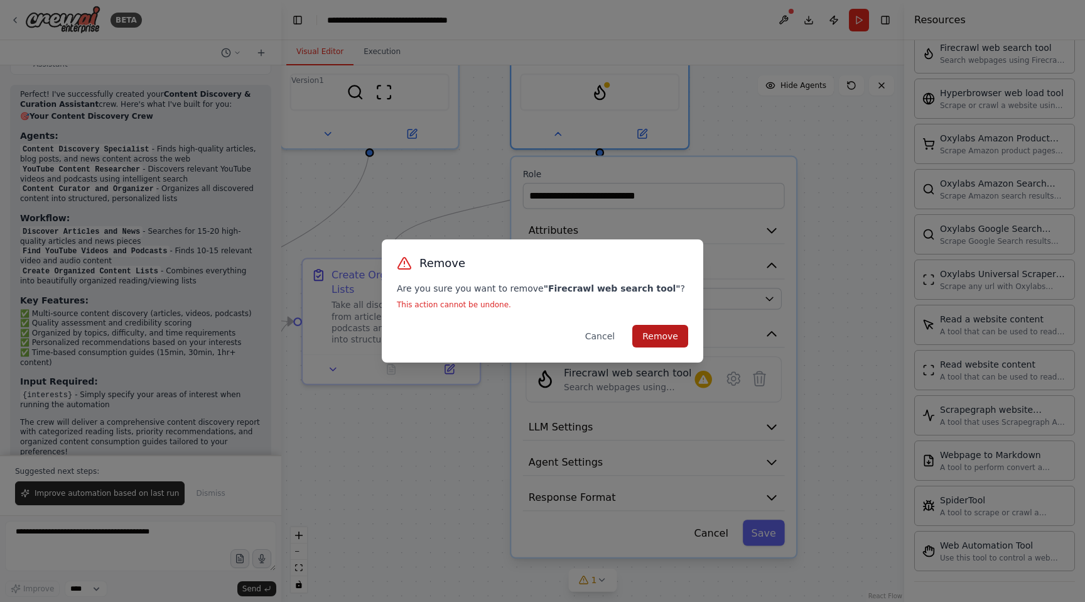
click at [669, 339] on button "Remove" at bounding box center [660, 336] width 56 height 23
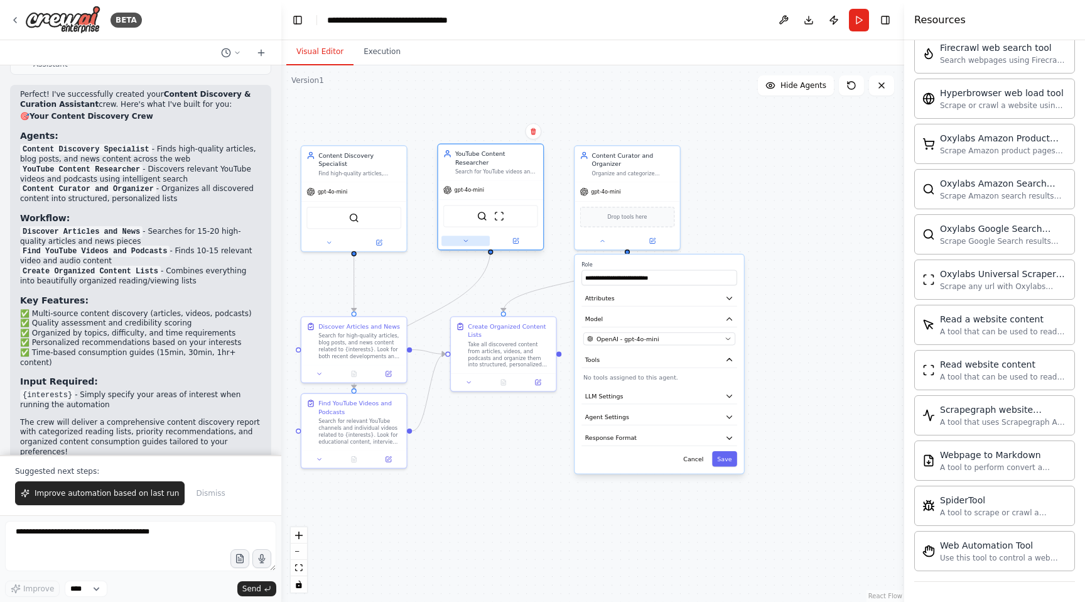
click at [465, 237] on icon at bounding box center [465, 240] width 7 height 7
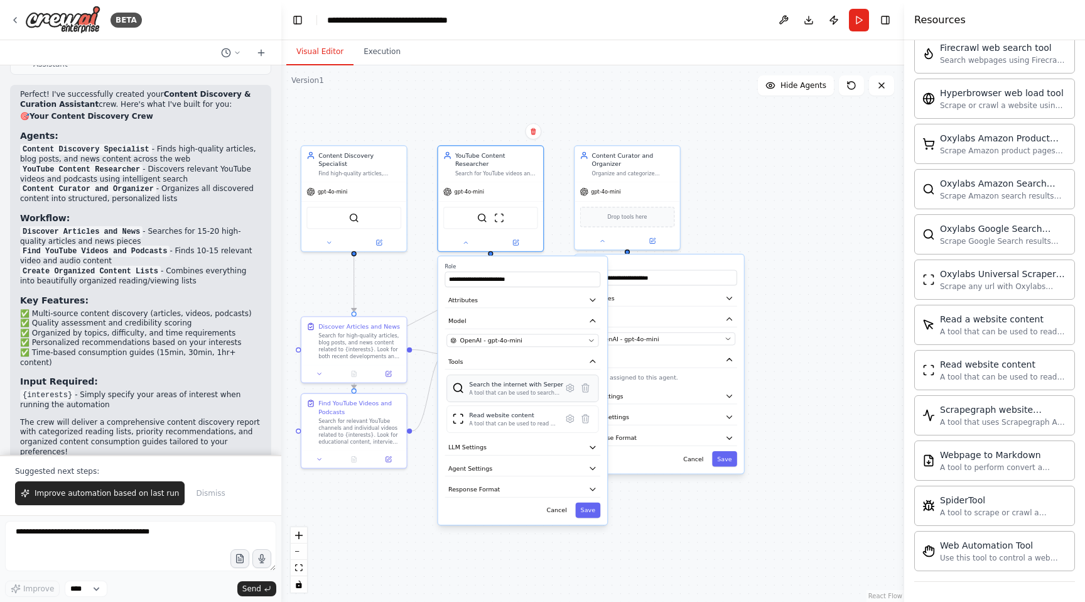
click at [501, 389] on div "A tool that can be used to search the internet with a search_query. Supports di…" at bounding box center [516, 392] width 94 height 7
click at [828, 249] on div ".deletable-edge-delete-btn { width: 20px; height: 20px; border: 0px solid #ffff…" at bounding box center [592, 333] width 623 height 536
